Goal: Task Accomplishment & Management: Manage account settings

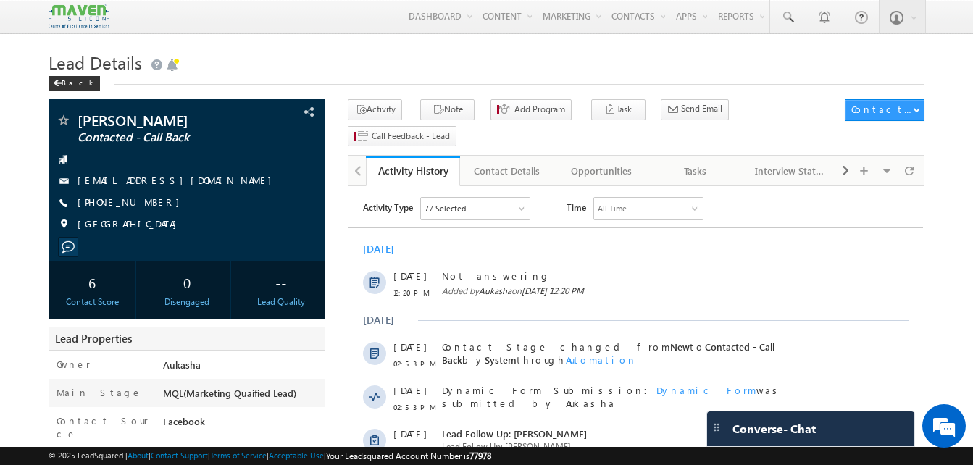
click at [148, 204] on div "[PHONE_NUMBER]" at bounding box center [187, 203] width 262 height 14
copy div "[PHONE_NUMBER]"
click at [685, 161] on link "Tasks" at bounding box center [696, 171] width 94 height 30
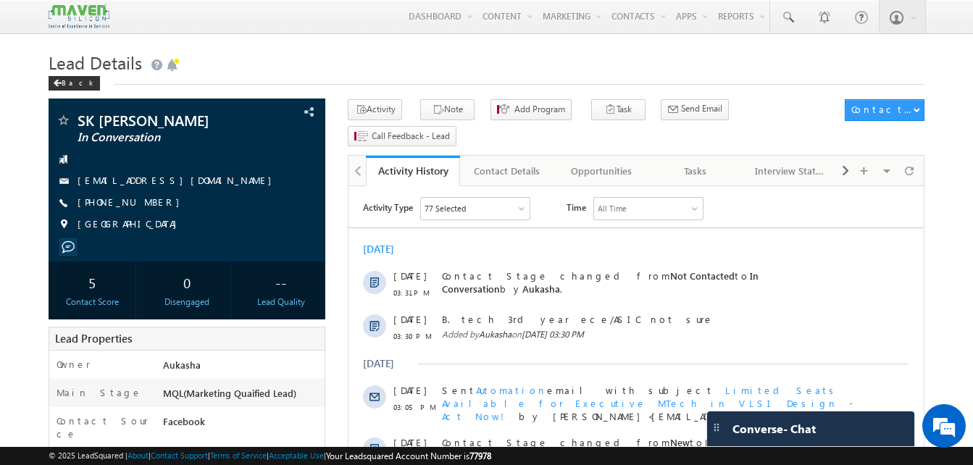
click at [379, 70] on h1 "Lead Details" at bounding box center [487, 61] width 876 height 28
click at [669, 162] on div "Tasks" at bounding box center [695, 170] width 70 height 17
